Goal: Task Accomplishment & Management: Manage account settings

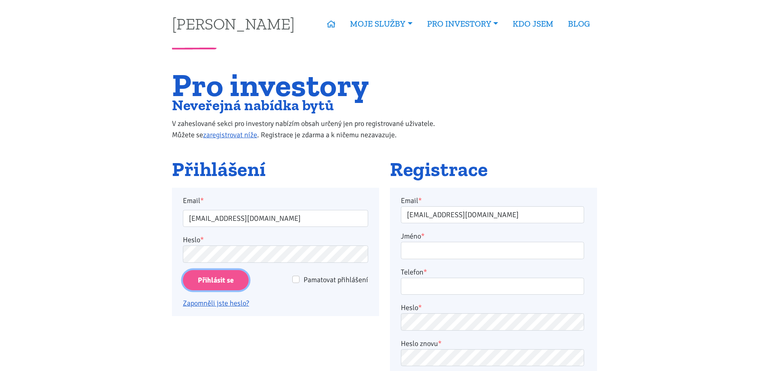
click at [218, 281] on input "Přihlásit se" at bounding box center [216, 280] width 66 height 21
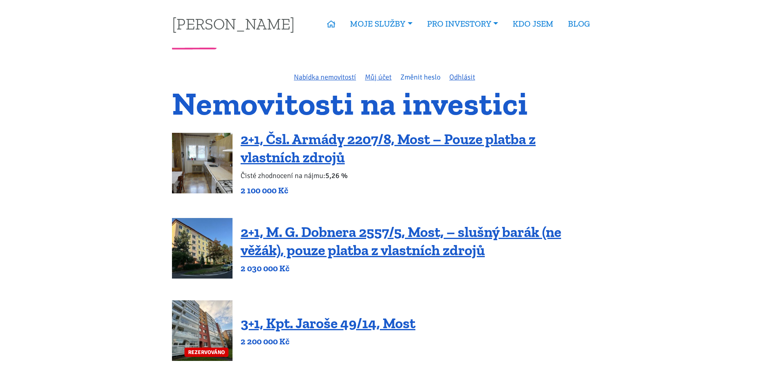
click at [413, 77] on link "Změnit heslo" at bounding box center [420, 77] width 40 height 9
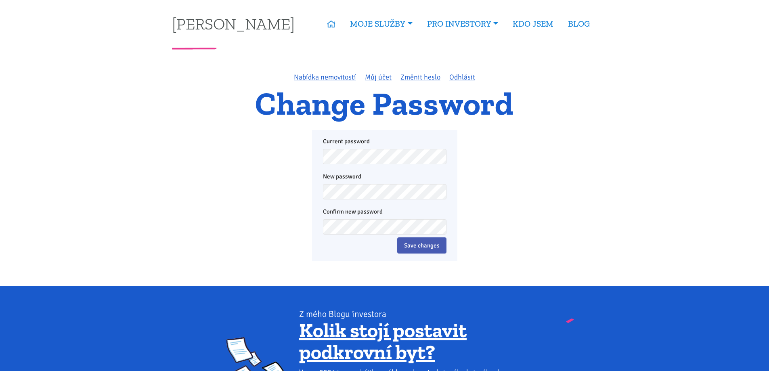
click at [370, 185] on p "New password" at bounding box center [384, 185] width 123 height 27
click at [489, 221] on div "Current password New password Confirm new password Save changes" at bounding box center [384, 195] width 425 height 131
click at [414, 243] on input "Save changes" at bounding box center [421, 245] width 49 height 16
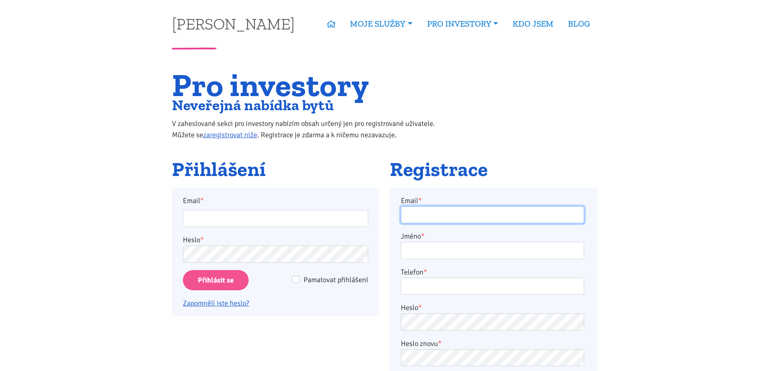
type input "vrabi.m@seznam.cz"
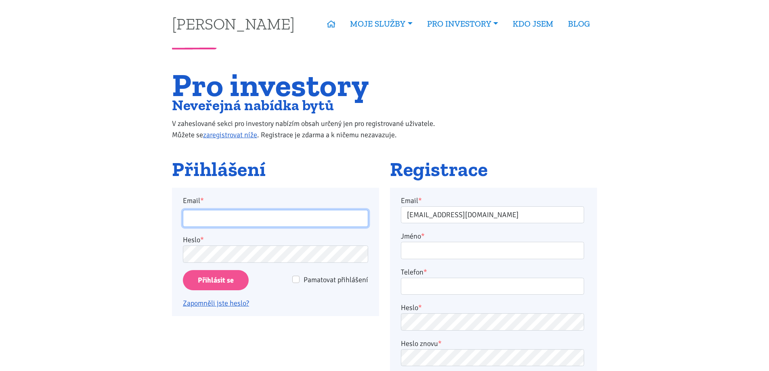
type input "vrabi.m@seznam.cz"
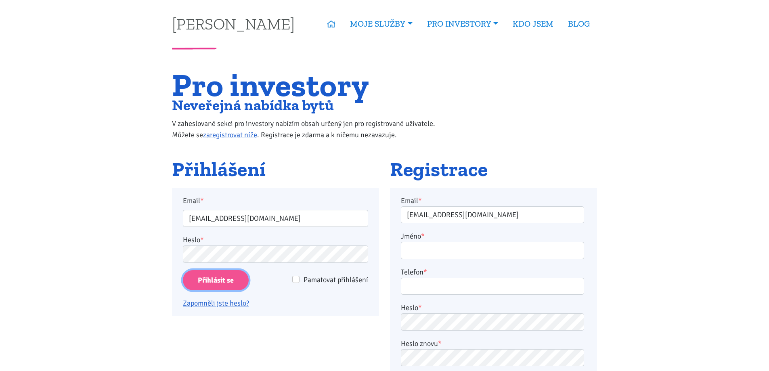
click at [204, 276] on input "Přihlásit se" at bounding box center [216, 280] width 66 height 21
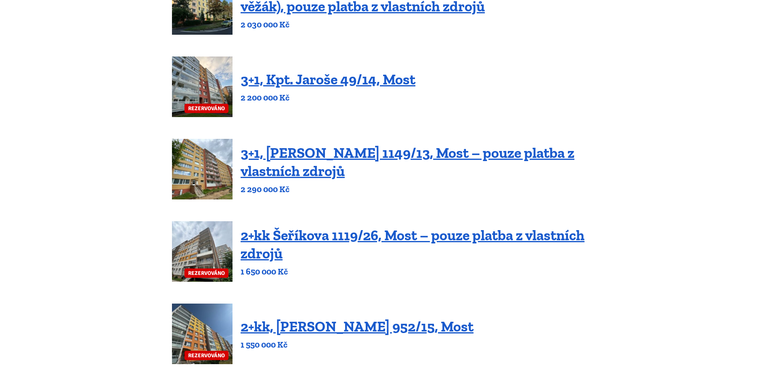
scroll to position [242, 0]
